Goal: Information Seeking & Learning: Learn about a topic

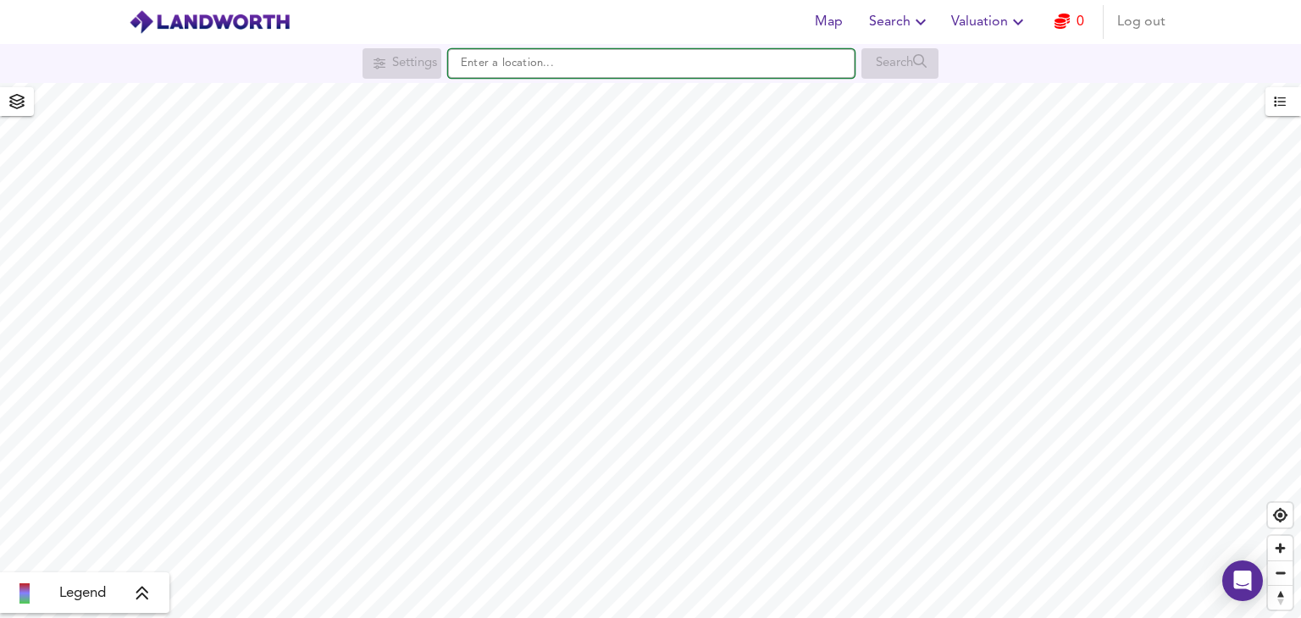
click at [639, 65] on input "text" at bounding box center [651, 63] width 406 height 29
paste input "TR19 7EU"
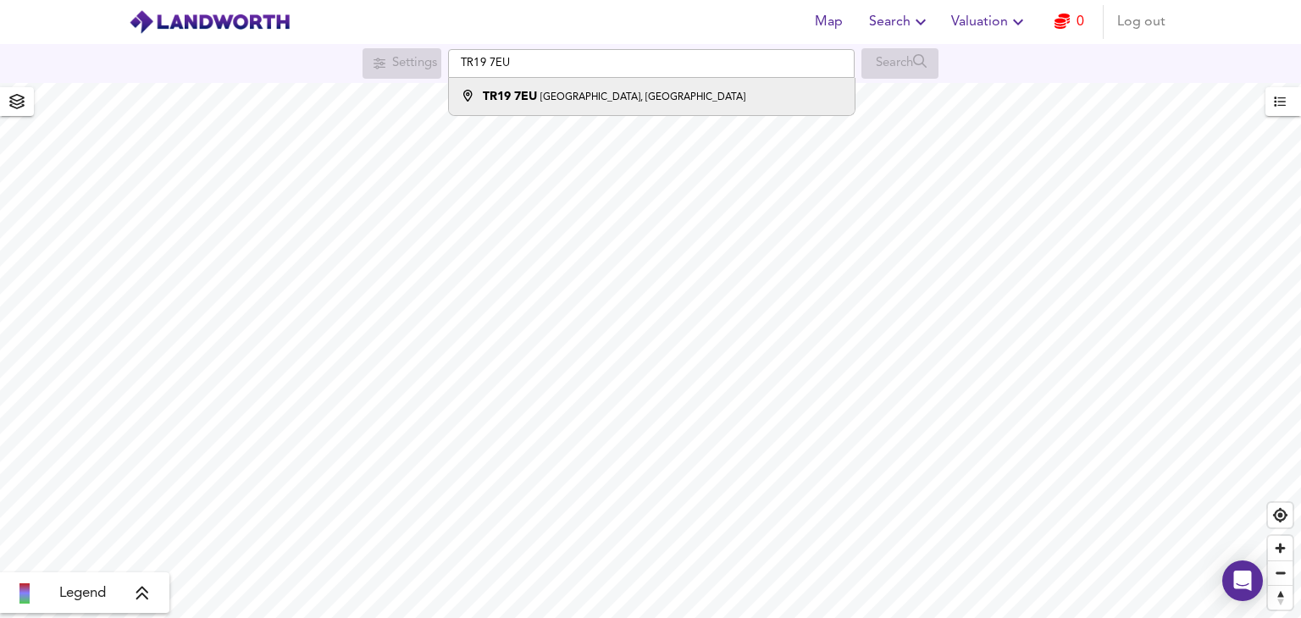
click at [704, 92] on small "[GEOGRAPHIC_DATA], [GEOGRAPHIC_DATA]" at bounding box center [642, 97] width 205 height 10
type input "[STREET_ADDRESS]"
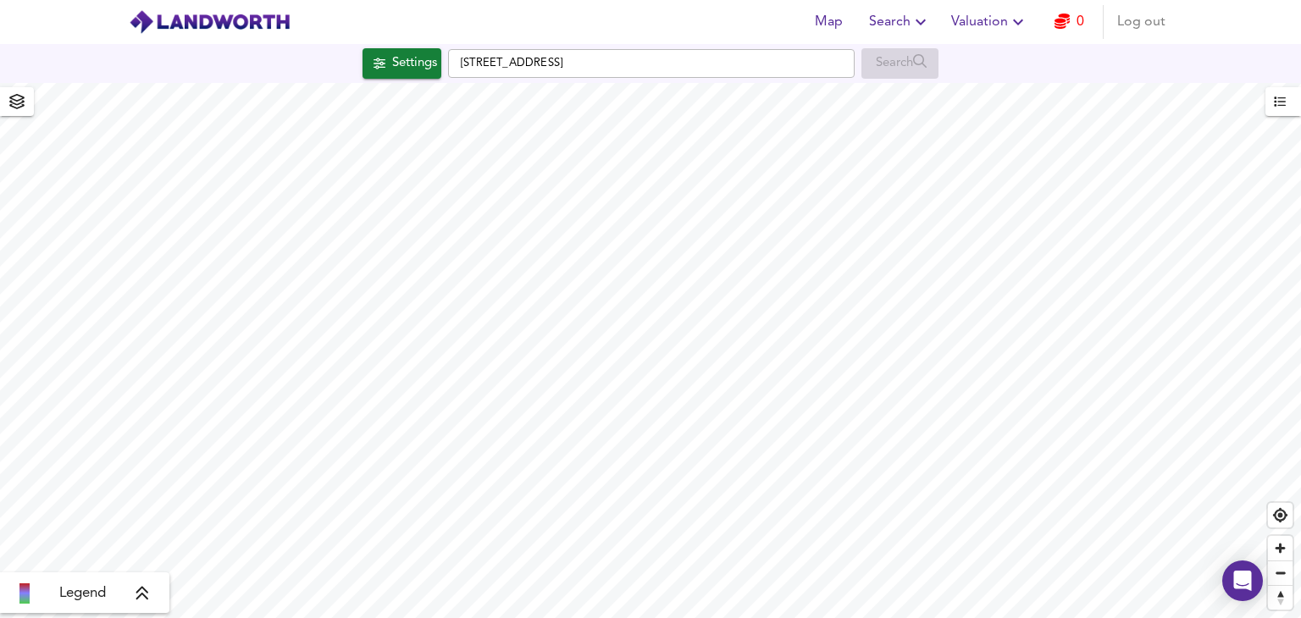
checkbox input "false"
checkbox input "true"
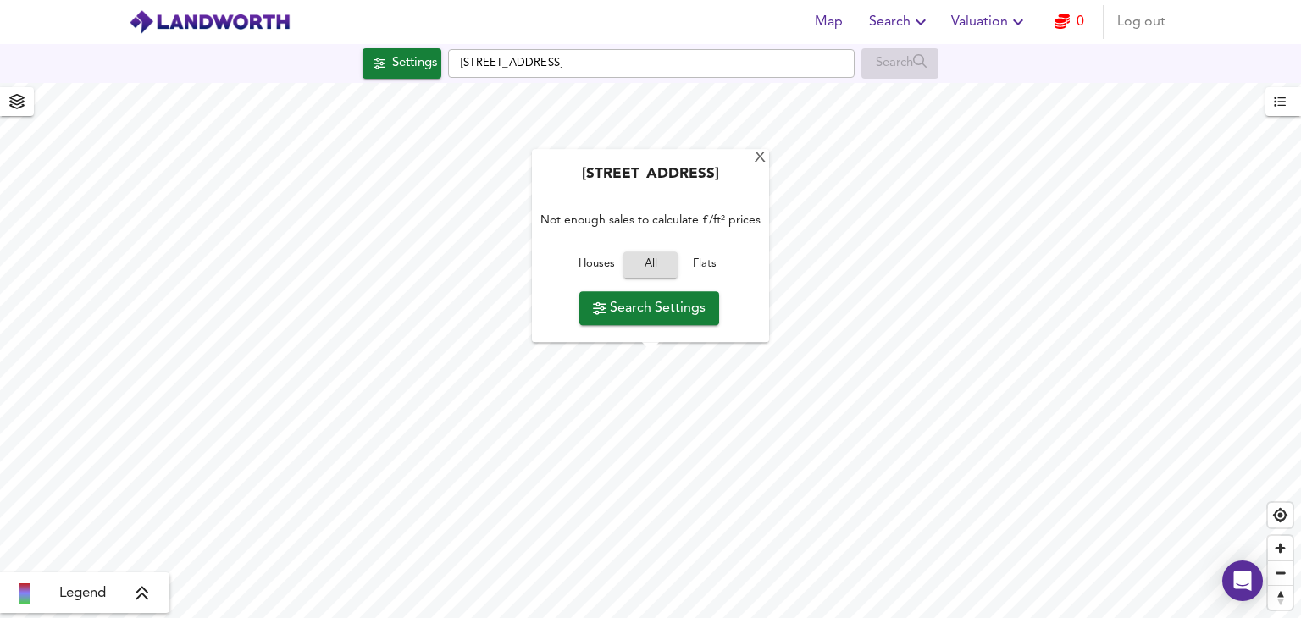
click at [611, 261] on span "Houses" at bounding box center [596, 265] width 46 height 19
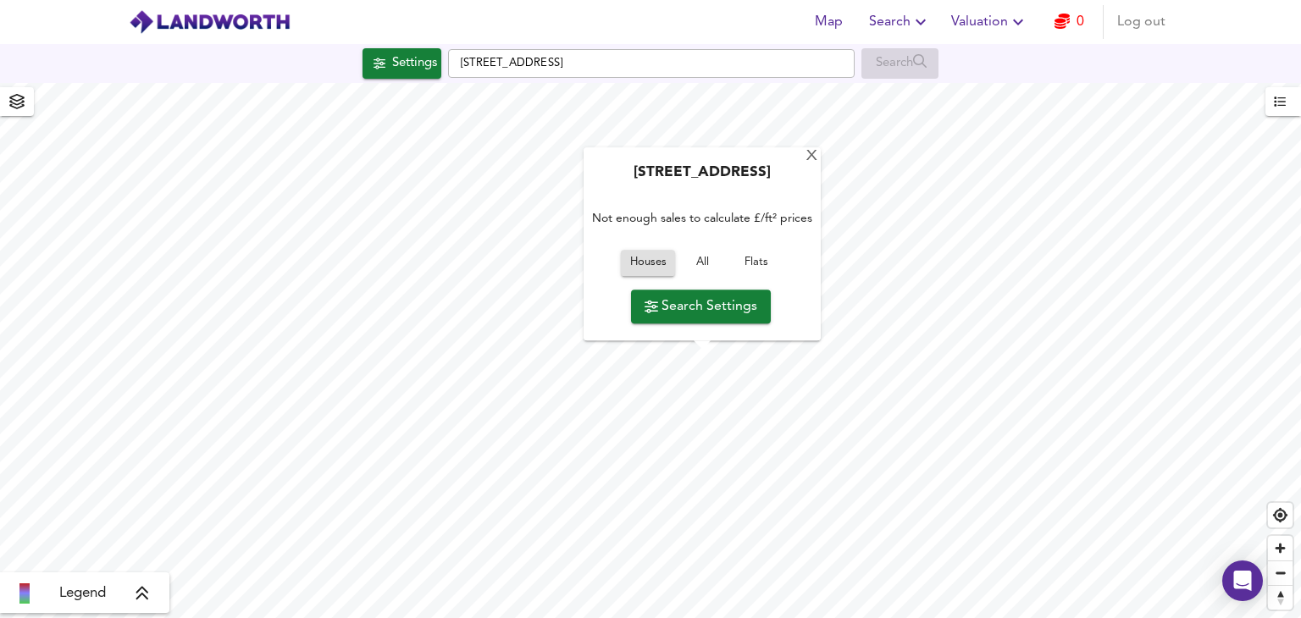
type input "767"
